Goal: Transaction & Acquisition: Book appointment/travel/reservation

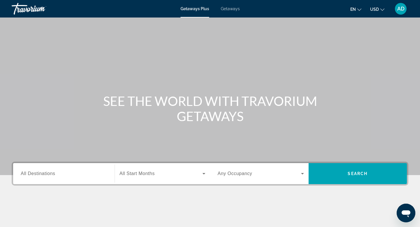
click at [233, 12] on div "Getaways Plus Getaways en English Español Français Italiano Português русский U…" at bounding box center [210, 8] width 420 height 15
click at [231, 16] on div "Getaways Plus Getaways en English Español Français Italiano Português русский U…" at bounding box center [210, 8] width 420 height 15
click at [231, 11] on span "Getaways" at bounding box center [230, 8] width 19 height 5
click at [41, 172] on span "All Destinations" at bounding box center [38, 173] width 34 height 5
click at [41, 172] on input "Destination All Destinations" at bounding box center [64, 173] width 86 height 7
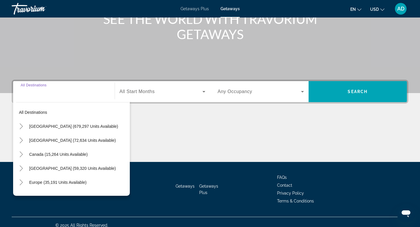
scroll to position [88, 0]
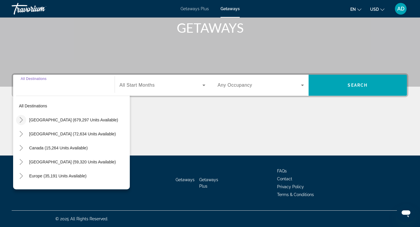
click at [22, 119] on icon "Toggle United States (679,297 units available)" at bounding box center [21, 120] width 3 height 6
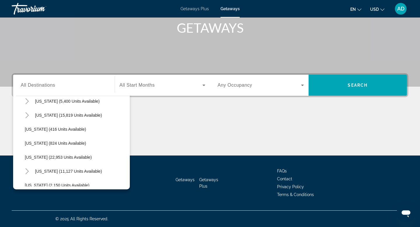
scroll to position [424, 0]
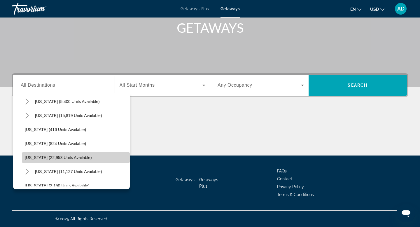
click at [53, 158] on span "Oregon (22,953 units available)" at bounding box center [58, 157] width 67 height 5
type input "**********"
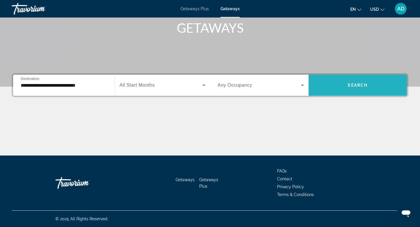
click at [342, 85] on span "Search widget" at bounding box center [358, 85] width 99 height 14
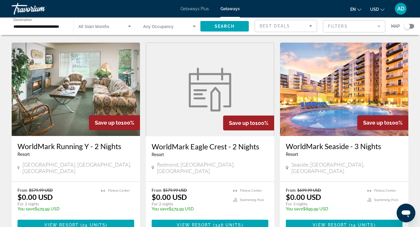
scroll to position [226, 0]
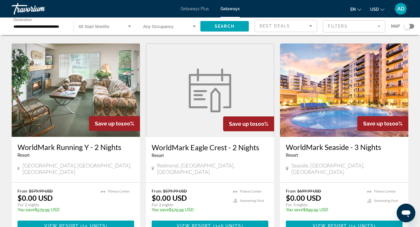
click at [346, 101] on img "Main content" at bounding box center [344, 89] width 128 height 93
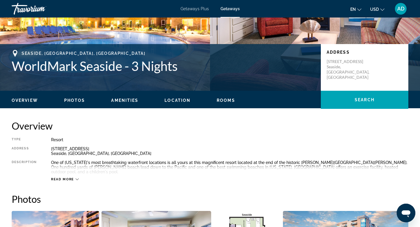
scroll to position [107, 0]
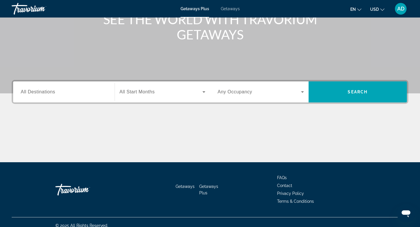
scroll to position [82, 0]
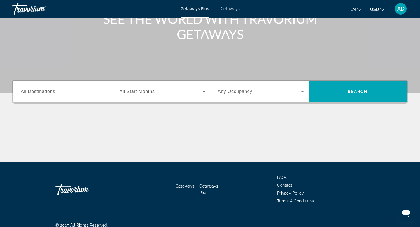
click at [38, 92] on span "All Destinations" at bounding box center [38, 91] width 34 height 5
click at [38, 92] on input "Destination All Destinations" at bounding box center [64, 91] width 86 height 7
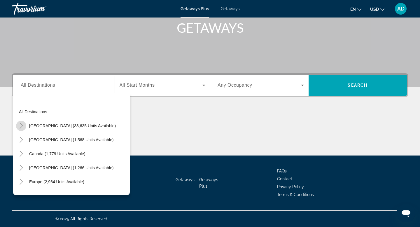
click at [24, 125] on mat-icon "Toggle United States (33,635 units available)" at bounding box center [21, 126] width 10 height 10
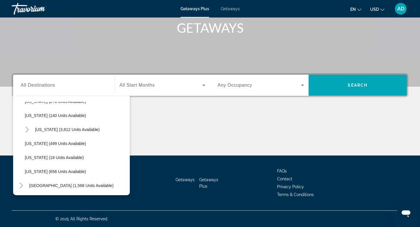
scroll to position [473, 0]
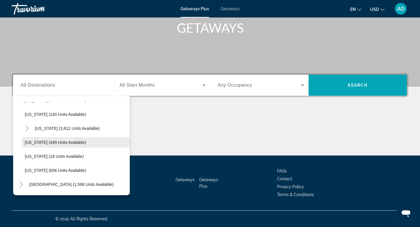
click at [41, 142] on span "[US_STATE] (499 units available)" at bounding box center [55, 142] width 61 height 5
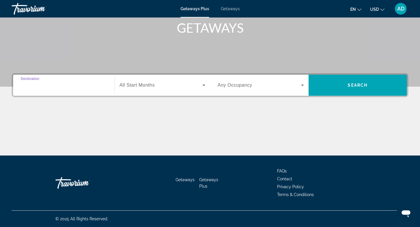
type input "**********"
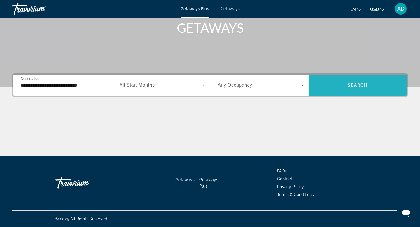
click at [356, 88] on span "Search widget" at bounding box center [358, 85] width 99 height 14
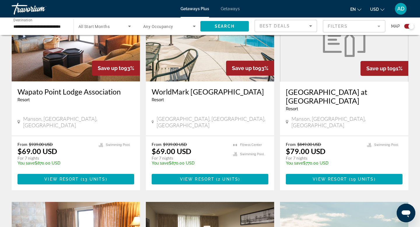
scroll to position [249, 0]
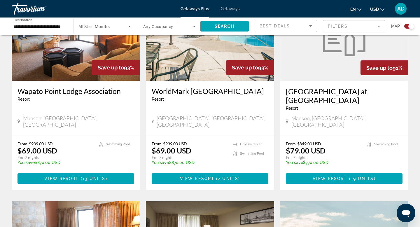
click at [196, 65] on img "Main content" at bounding box center [210, 33] width 128 height 93
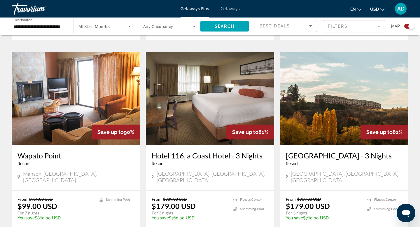
scroll to position [399, 0]
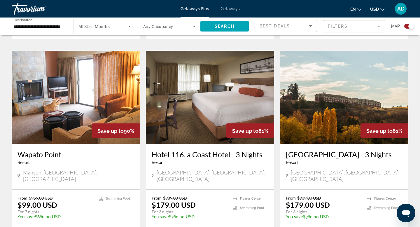
click at [200, 102] on img "Main content" at bounding box center [210, 97] width 128 height 93
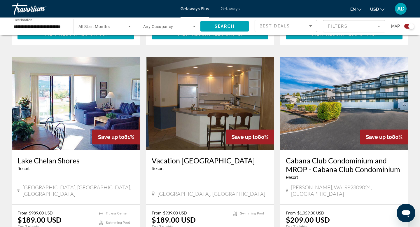
scroll to position [597, 0]
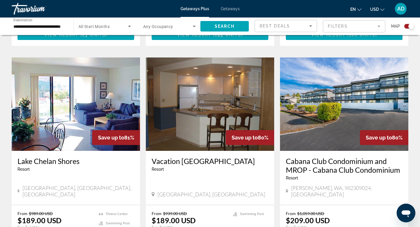
click at [206, 89] on img "Main content" at bounding box center [210, 103] width 128 height 93
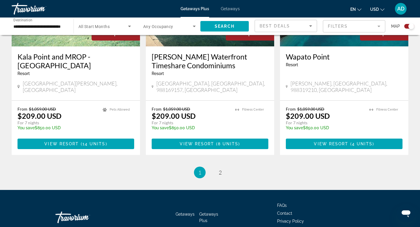
scroll to position [914, 0]
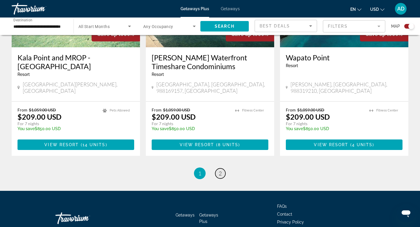
click at [219, 170] on span "2" at bounding box center [220, 173] width 3 height 6
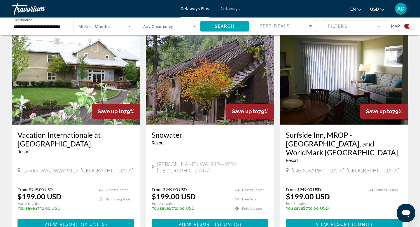
scroll to position [204, 0]
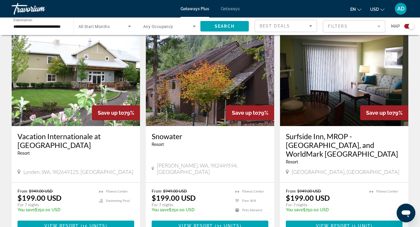
click at [84, 88] on img "Main content" at bounding box center [76, 79] width 128 height 93
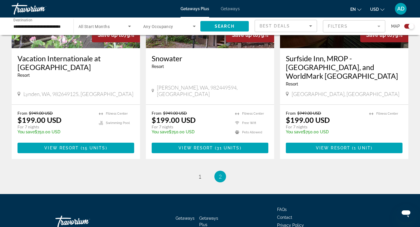
scroll to position [284, 0]
